Goal: Task Accomplishment & Management: Use online tool/utility

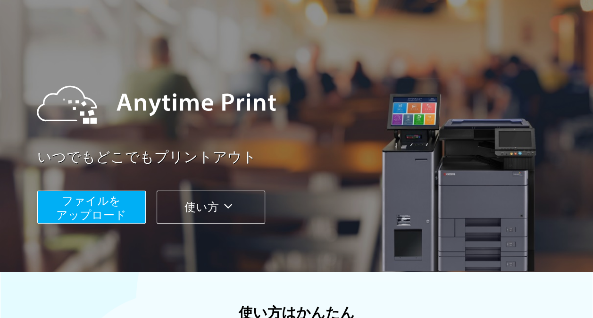
scroll to position [47, 0]
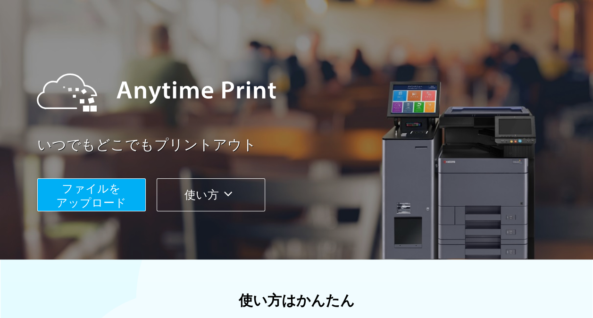
click at [119, 194] on span "ファイルを ​​アップロード" at bounding box center [91, 195] width 70 height 27
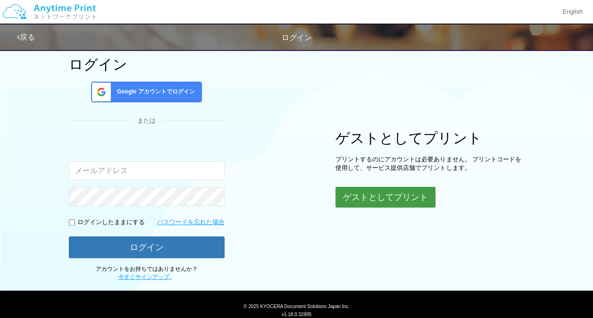
click at [350, 203] on button "ゲストとしてプリント" at bounding box center [385, 197] width 100 height 21
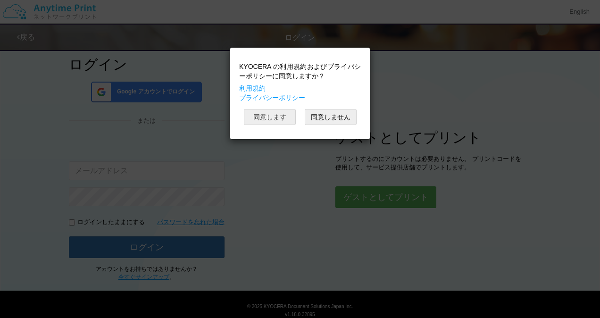
click at [280, 119] on button "同意します" at bounding box center [270, 117] width 52 height 16
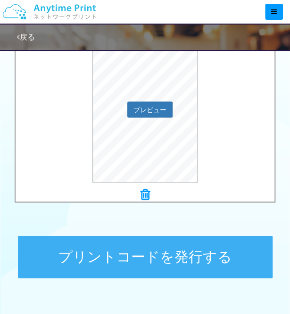
scroll to position [397, 0]
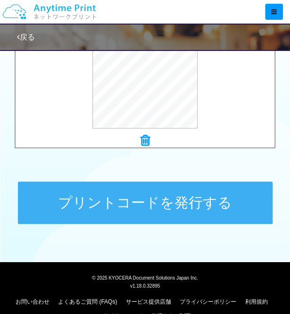
click at [140, 203] on button "プリントコードを発行する" at bounding box center [145, 203] width 255 height 42
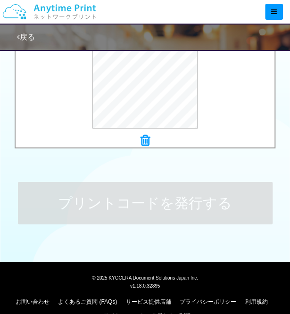
scroll to position [0, 0]
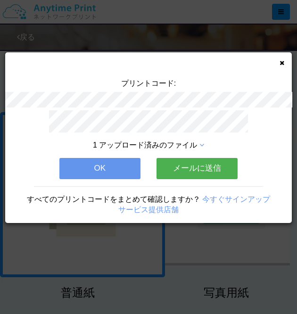
click at [119, 163] on button "OK" at bounding box center [99, 168] width 81 height 21
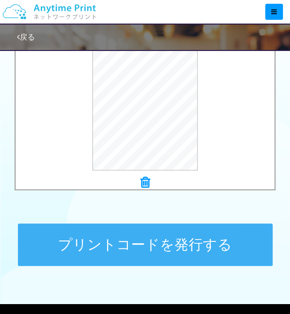
scroll to position [370, 0]
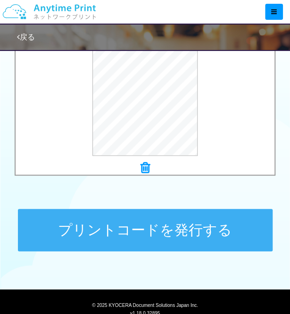
click at [92, 220] on button "プリントコードを発行する" at bounding box center [145, 230] width 255 height 42
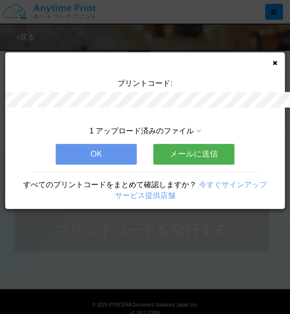
scroll to position [0, 0]
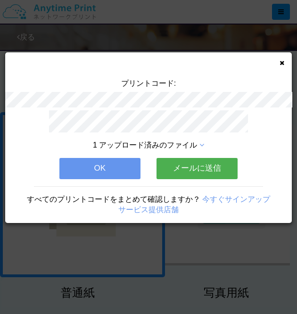
click at [123, 169] on button "OK" at bounding box center [99, 168] width 81 height 21
